Goal: Task Accomplishment & Management: Use online tool/utility

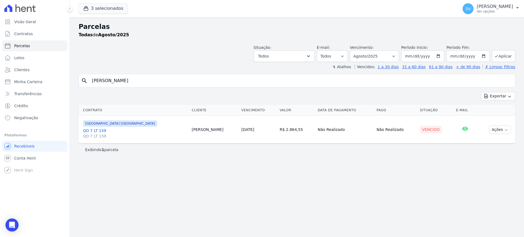
select select
click at [30, 75] on div "Visão Geral Contratos [GEOGRAPHIC_DATA] Lotes Clientes Minha Carteira Transferê…" at bounding box center [262, 118] width 524 height 237
type input "[PERSON_NAME]"
select select
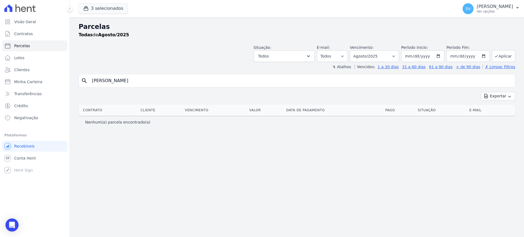
drag, startPoint x: 147, startPoint y: 84, endPoint x: 137, endPoint y: 84, distance: 9.8
click at [147, 84] on input "[PERSON_NAME]" at bounding box center [301, 80] width 424 height 11
click at [30, 25] on link "Visão Geral" at bounding box center [34, 21] width 65 height 11
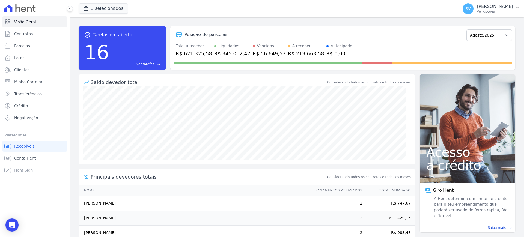
drag, startPoint x: 35, startPoint y: 36, endPoint x: 71, endPoint y: 48, distance: 38.0
click at [55, 66] on div "Visão Geral Contratos Parcelas Lotes Clientes Minha Carteira Transferências Cré…" at bounding box center [262, 118] width 524 height 237
click at [29, 31] on link "Contratos" at bounding box center [34, 33] width 65 height 11
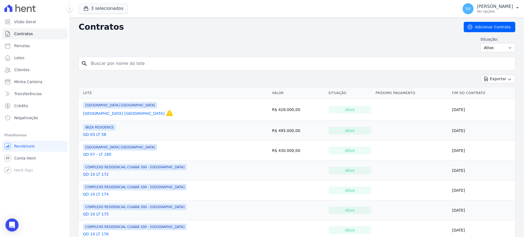
click at [170, 66] on input "search" at bounding box center [300, 63] width 425 height 11
paste input "ROBERTO MACHIAVELLI"
type input "ROBERTO MACHIAVELLI"
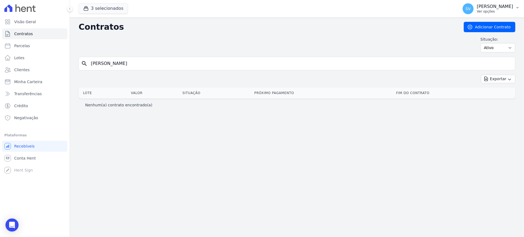
click at [477, 7] on p "[PERSON_NAME]" at bounding box center [495, 6] width 36 height 5
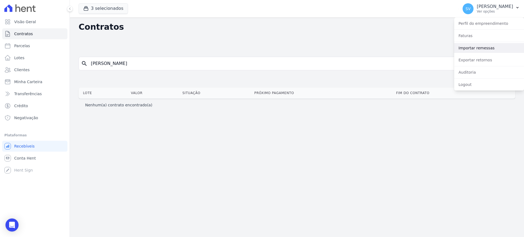
click at [473, 47] on link "Importar remessas" at bounding box center [489, 48] width 70 height 10
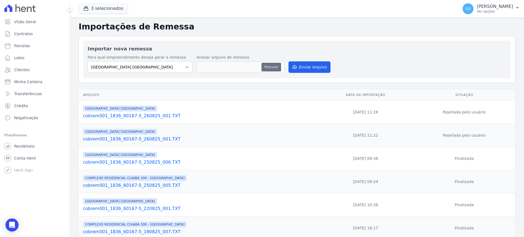
click at [268, 64] on button "Procurar" at bounding box center [271, 67] width 20 height 9
type input "cobrem001_1836_60167-5_260825_001.TXT"
click at [319, 66] on button "Enviar Arquivo" at bounding box center [309, 66] width 42 height 11
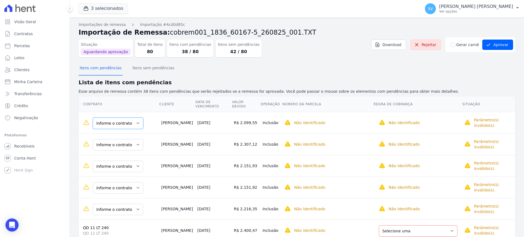
click at [135, 118] on select "Informe o contrato QD 2 LT 22 QD 2 LT 25 QD 02 LT 25" at bounding box center [118, 123] width 50 height 11
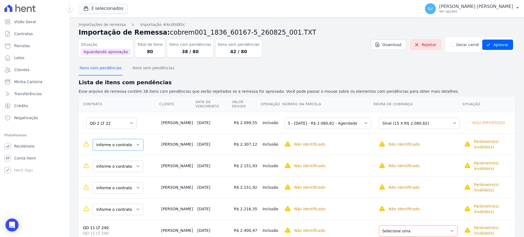
click at [134, 141] on select "Informe o contrato QD 2 LT 22 QD 2 LT 25 QD 02 LT 25" at bounding box center [118, 144] width 50 height 11
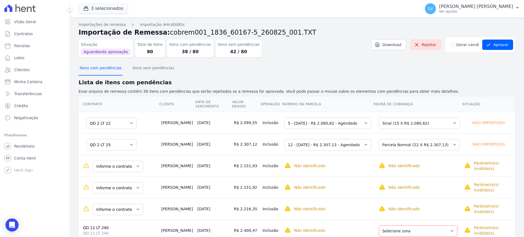
click at [90, 70] on button "Itens com pendências" at bounding box center [101, 68] width 44 height 14
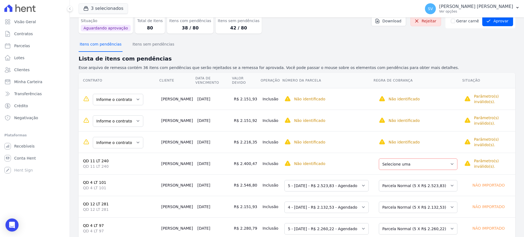
scroll to position [34, 0]
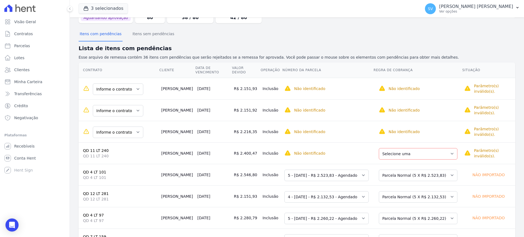
drag, startPoint x: 147, startPoint y: 85, endPoint x: 180, endPoint y: 86, distance: 32.5
click at [180, 86] on td "[PERSON_NAME]" at bounding box center [177, 89] width 36 height 22
copy td "[PERSON_NAME]"
click at [130, 84] on select "Informe o contrato QD 6 LT 142 QD 6 - LT 155" at bounding box center [118, 88] width 50 height 11
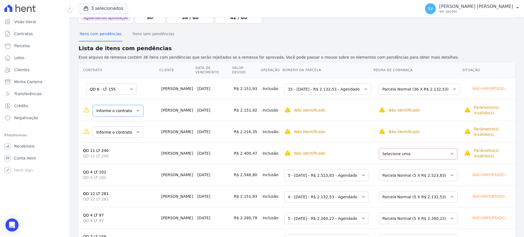
click at [128, 105] on select "Informe o contrato QD 6 LT 142 QD 6 - LT 155" at bounding box center [118, 110] width 50 height 11
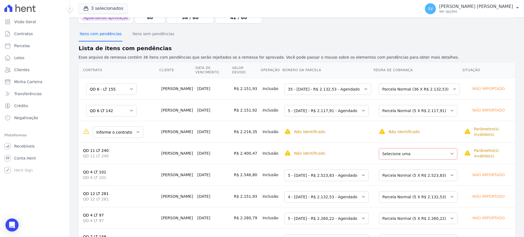
click at [106, 35] on button "Itens com pendências" at bounding box center [101, 34] width 44 height 14
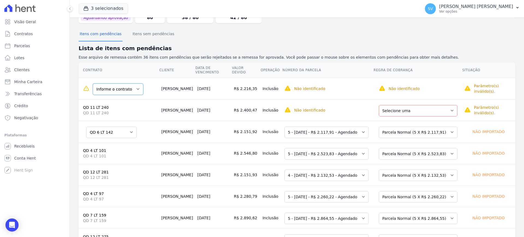
click at [132, 86] on select "Informe o contrato QD 6 LT 144 QD 6 LT 143" at bounding box center [118, 88] width 50 height 11
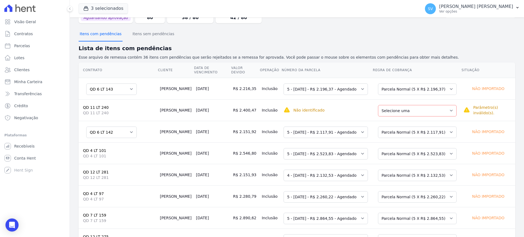
click at [101, 32] on button "Itens com pendências" at bounding box center [101, 34] width 44 height 14
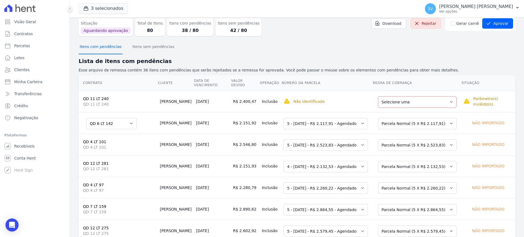
scroll to position [0, 0]
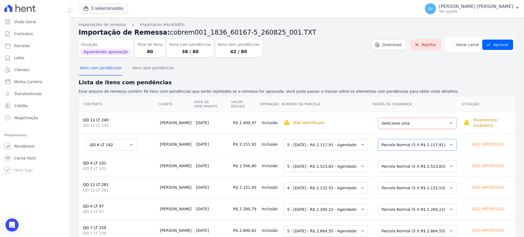
click at [435, 142] on select "Selecione uma Nova Parcela Avulsa Parcela Avulsa Existente Intercalada (5 X R$ …" at bounding box center [417, 144] width 79 height 11
click at [439, 119] on select "Selecione uma Nova Parcela Avulsa Parcela Avulsa Existente Parcela Normal (5 X …" at bounding box center [417, 123] width 79 height 11
click at [436, 119] on select "Selecione uma Nova Parcela Avulsa Parcela Avulsa Existente Parcela Normal (5 X …" at bounding box center [417, 123] width 79 height 11
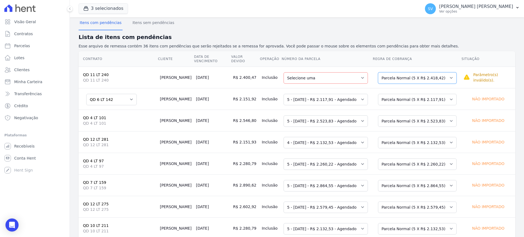
scroll to position [34, 0]
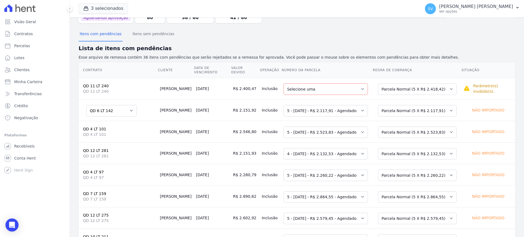
click at [444, 107] on div "Selecione uma Nova Parcela Avulsa Parcela Avulsa Existente Intercalada (5 X R$ …" at bounding box center [417, 110] width 84 height 13
click at [439, 105] on select "Selecione uma Nova Parcela Avulsa Parcela Avulsa Existente Intercalada (5 X R$ …" at bounding box center [417, 110] width 79 height 11
click at [430, 105] on select "Selecione uma Nova Parcela Avulsa Parcela Avulsa Existente Intercalada (5 X R$ …" at bounding box center [417, 110] width 79 height 11
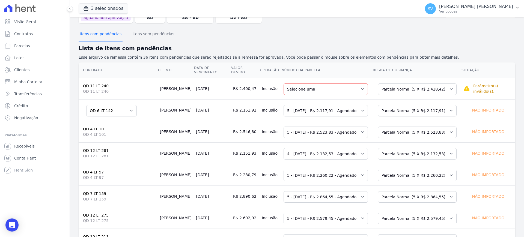
click at [95, 35] on button "Itens com pendências" at bounding box center [101, 34] width 44 height 14
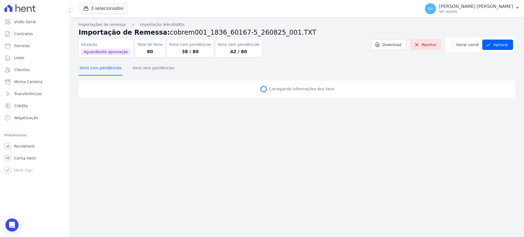
scroll to position [0, 0]
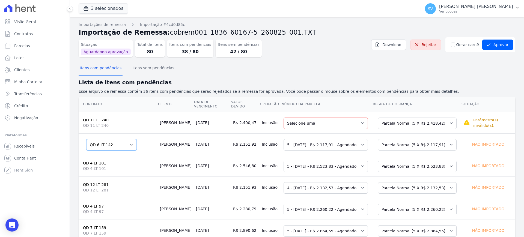
click at [127, 141] on select "Informe o contrato QD 6 LT 142 QD 6 - LT 155" at bounding box center [111, 144] width 50 height 11
click at [86, 139] on select "Informe o contrato QD 6 LT 142 QD 6 - LT 155" at bounding box center [111, 144] width 50 height 11
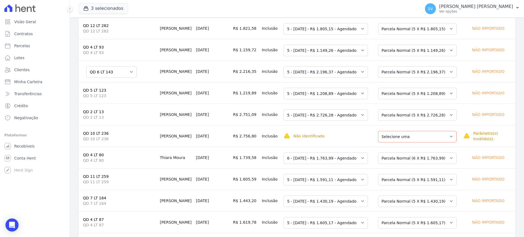
scroll to position [660, 0]
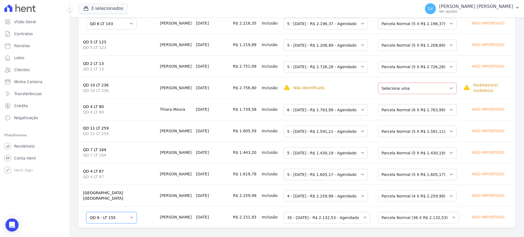
click at [127, 212] on select "Informe o contrato QD 6 LT 142 QD 6 - LT 155" at bounding box center [111, 217] width 50 height 11
click at [86, 212] on select "Informe o contrato QD 6 LT 142 QD 6 - LT 155" at bounding box center [111, 217] width 50 height 11
click at [440, 214] on select "Selecione uma Nova Parcela Avulsa Parcela Avulsa Existente Parcela Normal (36 X…" at bounding box center [418, 217] width 81 height 11
click at [431, 214] on select "Selecione uma Nova Parcela Avulsa Parcela Avulsa Existente Parcela Normal (36 X…" at bounding box center [418, 217] width 81 height 11
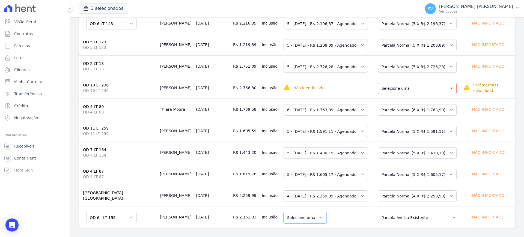
click at [305, 216] on select "Selecione uma" at bounding box center [304, 217] width 43 height 11
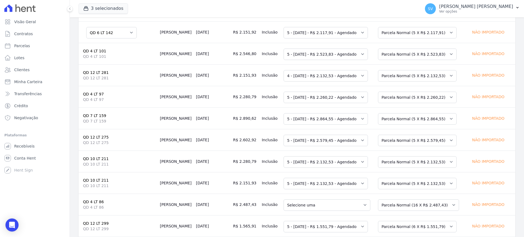
scroll to position [46, 0]
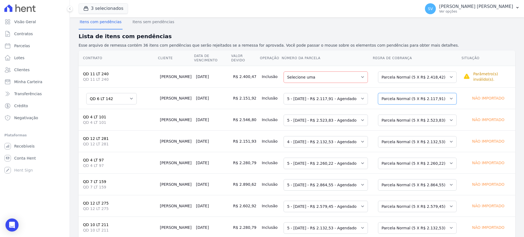
click at [434, 95] on select "Selecione uma Nova Parcela Avulsa Parcela Avulsa Existente Intercalada (5 X R$ …" at bounding box center [417, 98] width 79 height 11
click at [107, 24] on button "Itens com pendências" at bounding box center [101, 22] width 44 height 14
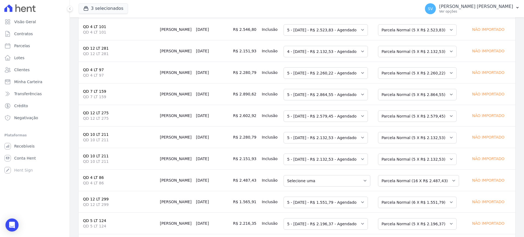
scroll to position [307, 0]
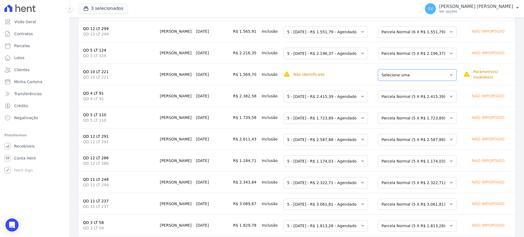
click at [439, 70] on select "Selecione uma Nova Parcela Avulsa Parcela Avulsa Existente Intercalada (1 X R$ …" at bounding box center [417, 74] width 79 height 11
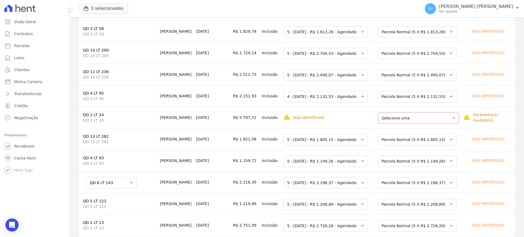
scroll to position [511, 0]
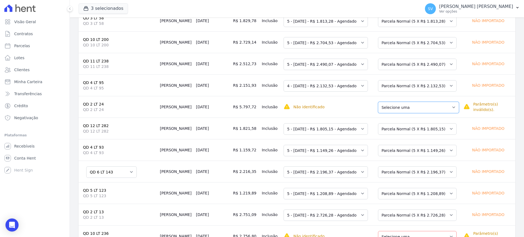
click at [432, 106] on select "Selecione uma Nova Parcela Avulsa Parcela Avulsa Existente Parcela Normal (14 X…" at bounding box center [418, 107] width 81 height 11
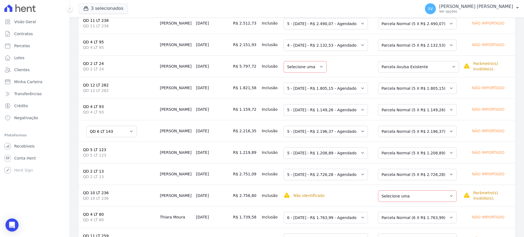
scroll to position [648, 0]
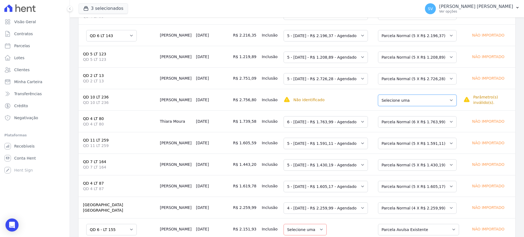
click at [421, 95] on select "Selecione uma Nova Parcela Avulsa Parcela Avulsa Existente Parcela Normal (6 X …" at bounding box center [417, 100] width 79 height 11
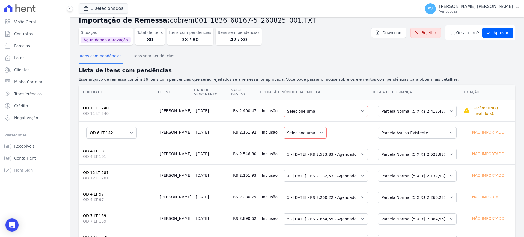
scroll to position [0, 0]
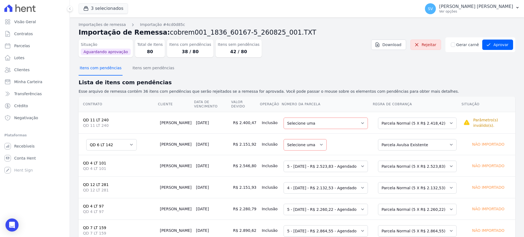
click at [104, 67] on button "Itens com pendências" at bounding box center [101, 68] width 44 height 14
click at [349, 118] on select "Selecione uma 2 - 20/06/2025 - R$ 2.336,75 - Agendado" at bounding box center [325, 123] width 84 height 11
click at [105, 69] on button "Itens com pendências" at bounding box center [101, 68] width 44 height 14
click at [152, 70] on button "Itens sem pendências" at bounding box center [153, 68] width 44 height 14
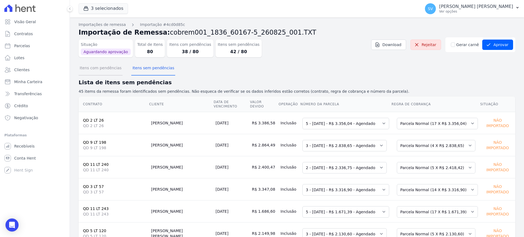
click at [98, 67] on button "Itens com pendências" at bounding box center [101, 68] width 44 height 14
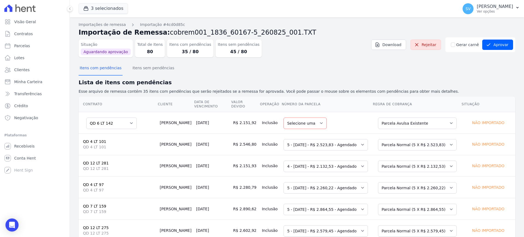
click at [198, 120] on td "[DATE]" at bounding box center [212, 123] width 37 height 22
click at [157, 119] on td "[PERSON_NAME]" at bounding box center [175, 123] width 36 height 22
click at [302, 121] on select "Selecione uma" at bounding box center [304, 123] width 43 height 11
click at [315, 226] on select "Selecione uma 2 - [DATE] - R$ 2.533,83 - Agendado 5 - [DATE] - R$ 2.579,45 - Ag…" at bounding box center [325, 230] width 84 height 11
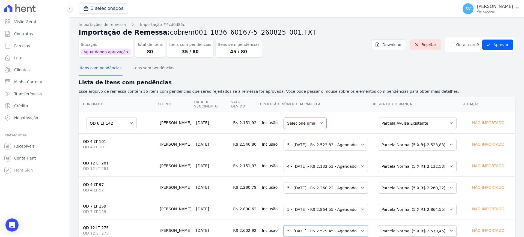
click at [315, 226] on select "Selecione uma 2 - [DATE] - R$ 2.533,83 - Agendado 5 - [DATE] - R$ 2.579,45 - Ag…" at bounding box center [325, 230] width 84 height 11
click at [162, 68] on button "Itens sem pendências" at bounding box center [153, 68] width 44 height 14
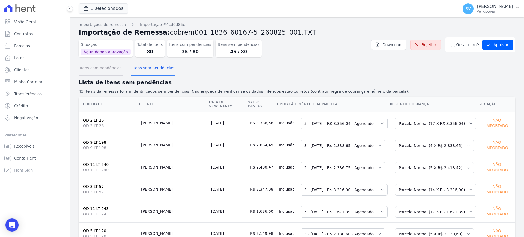
click at [97, 67] on button "Itens com pendências" at bounding box center [101, 68] width 44 height 14
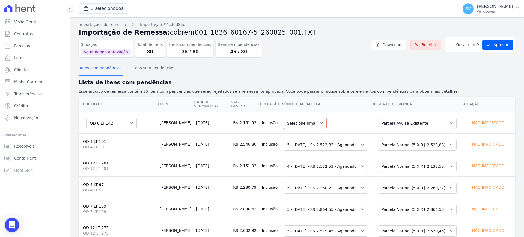
click at [15, 222] on div "Open Intercom Messenger" at bounding box center [12, 225] width 14 height 14
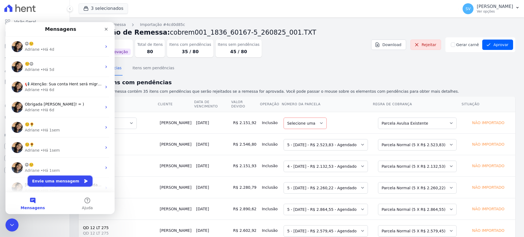
click at [53, 181] on button "Envie uma mensagem" at bounding box center [60, 181] width 65 height 11
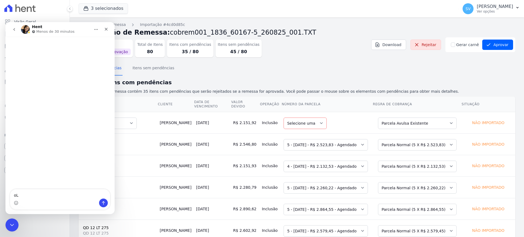
type textarea "o"
type textarea "Olá, boa dia [PERSON_NAME]."
type textarea "Tudo be"
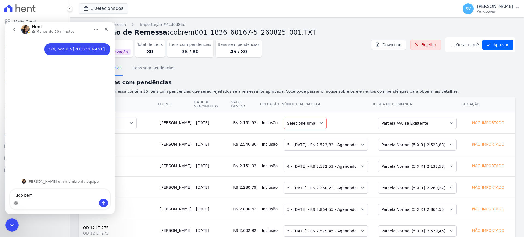
type textarea "Tudo bem?"
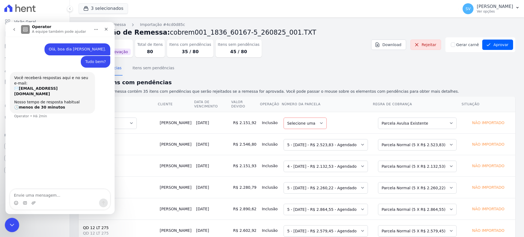
click at [10, 227] on icon "Encerramento do Messenger da Intercom" at bounding box center [11, 224] width 7 height 7
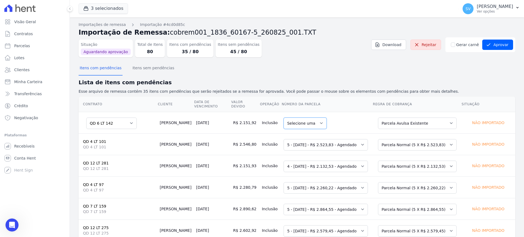
click at [313, 122] on select "Selecione uma" at bounding box center [304, 123] width 43 height 11
click at [312, 120] on select "Selecione uma" at bounding box center [304, 123] width 43 height 11
click at [312, 121] on select "Selecione uma" at bounding box center [304, 123] width 43 height 11
click at [410, 118] on select "Selecione uma Nova Parcela Avulsa Parcela Avulsa Existente Intercalada (5 X R$ …" at bounding box center [417, 123] width 79 height 11
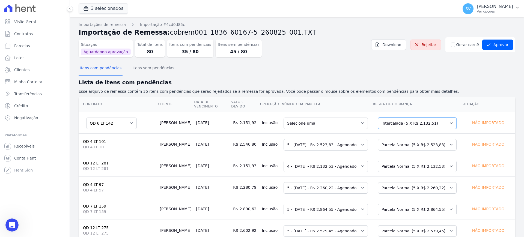
click at [425, 121] on select "Selecione uma Nova Parcela Avulsa Parcela Avulsa Existente Intercalada (5 X R$ …" at bounding box center [417, 123] width 79 height 11
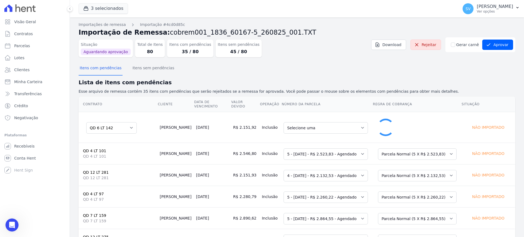
select select "5828619"
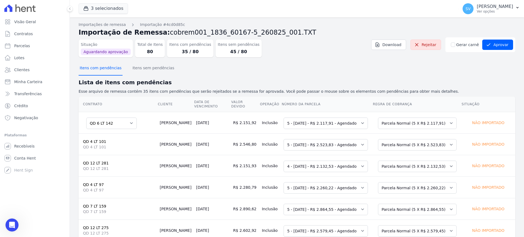
click at [117, 69] on button "Itens com pendências" at bounding box center [101, 68] width 44 height 14
click at [128, 122] on select "Informe o contrato QD 6 LT 142 QD 6 - LT 155" at bounding box center [111, 123] width 50 height 11
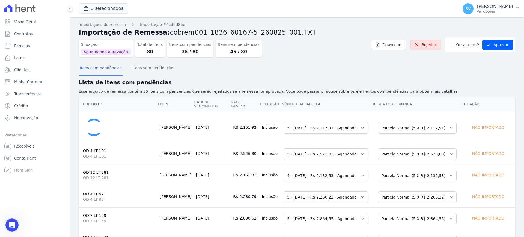
select select "0"
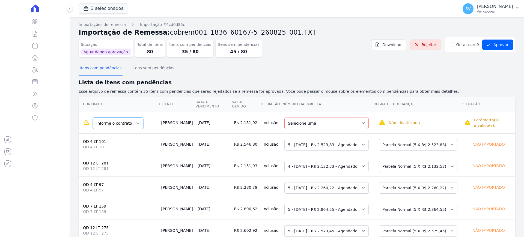
click at [119, 121] on select "Informe o contrato QD 6 LT 142 QD 6 - LT 155" at bounding box center [118, 123] width 50 height 11
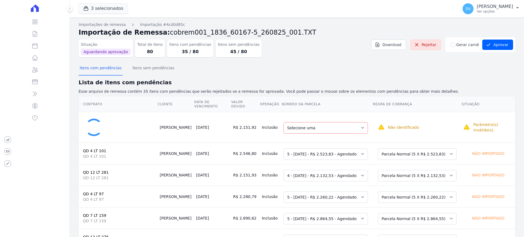
select select "5828619"
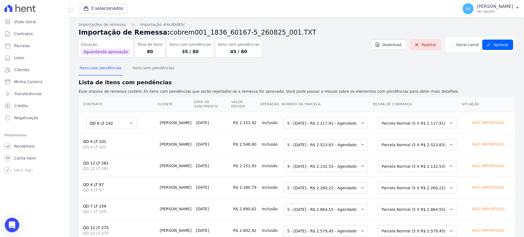
click at [10, 226] on icon "Open Intercom Messenger" at bounding box center [12, 224] width 6 height 7
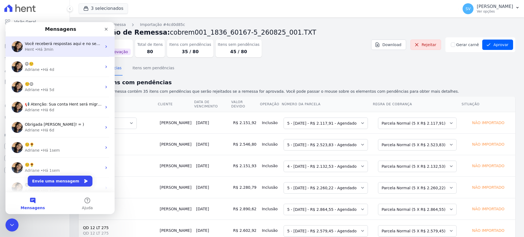
click at [49, 55] on div "Você receberá respostas aqui e no seu e-mail: ✉️ cobranca@construtorafarias.com…" at bounding box center [59, 47] width 109 height 20
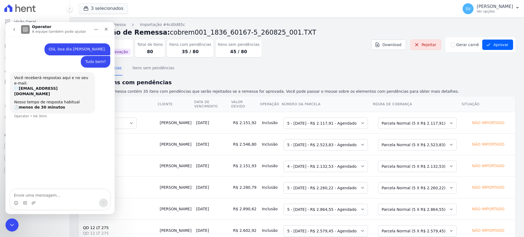
click at [45, 194] on textarea "Envie uma mensagem..." at bounding box center [60, 193] width 100 height 9
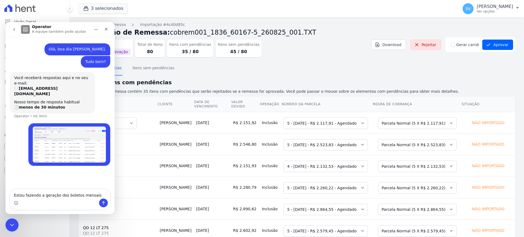
click at [93, 194] on textarea "Estou fazendo a geração dos boletos mensais" at bounding box center [60, 193] width 100 height 9
type textarea "Estou fazendo a geração dos boletos mensais."
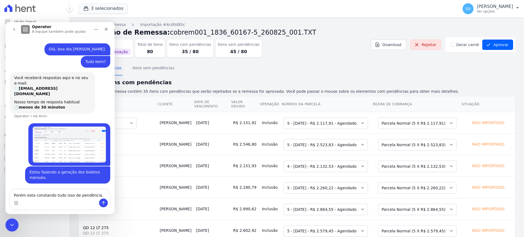
scroll to position [1, 0]
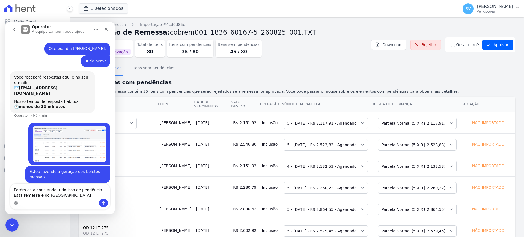
type textarea "Porém esta constando tudo isso de pendência. Essa remessa é do Bahamas"
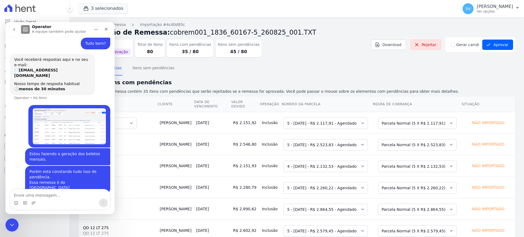
click at [90, 194] on textarea "Envie uma mensagem..." at bounding box center [60, 193] width 100 height 9
type textarea "Porém não aprovei ainda."
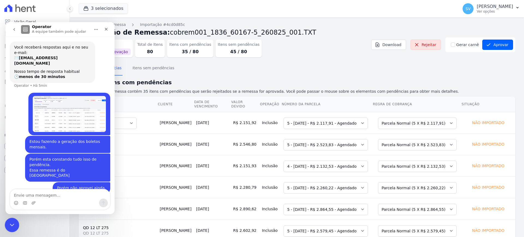
click at [15, 224] on div "Encerramento do Messenger da Intercom" at bounding box center [11, 224] width 13 height 13
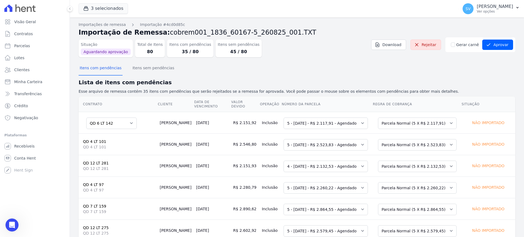
click at [319, 52] on div "Situação Aguardando aprovação Total de Itens 80 Itens com pendências 35 / 80 It…" at bounding box center [206, 47] width 254 height 20
click at [490, 8] on p "[PERSON_NAME]" at bounding box center [495, 6] width 36 height 5
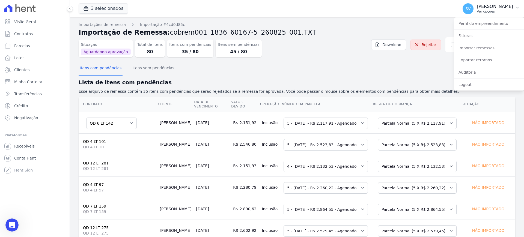
drag, startPoint x: 490, startPoint y: 8, endPoint x: 471, endPoint y: 10, distance: 19.8
click at [490, 8] on p "[PERSON_NAME]" at bounding box center [495, 6] width 36 height 5
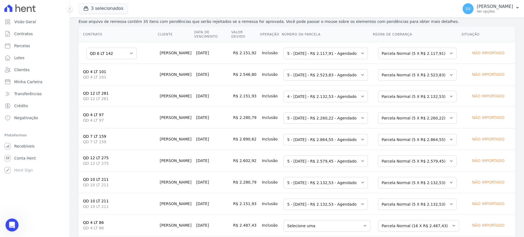
scroll to position [0, 0]
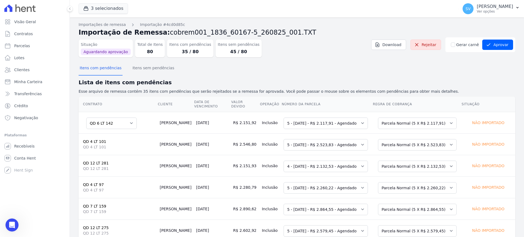
click at [289, 34] on h2 "Importação de Remessa: cobrem001_1836_60167-5_260825_001.TXT" at bounding box center [297, 33] width 436 height 10
drag, startPoint x: 429, startPoint y: 44, endPoint x: 280, endPoint y: 31, distance: 149.5
click at [429, 44] on link "Rejeitar" at bounding box center [425, 45] width 31 height 10
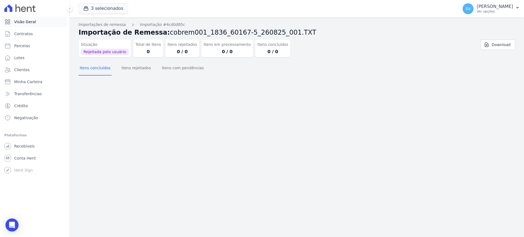
click at [32, 21] on span "Visão Geral" at bounding box center [25, 21] width 22 height 5
